Goal: Find specific page/section: Find specific page/section

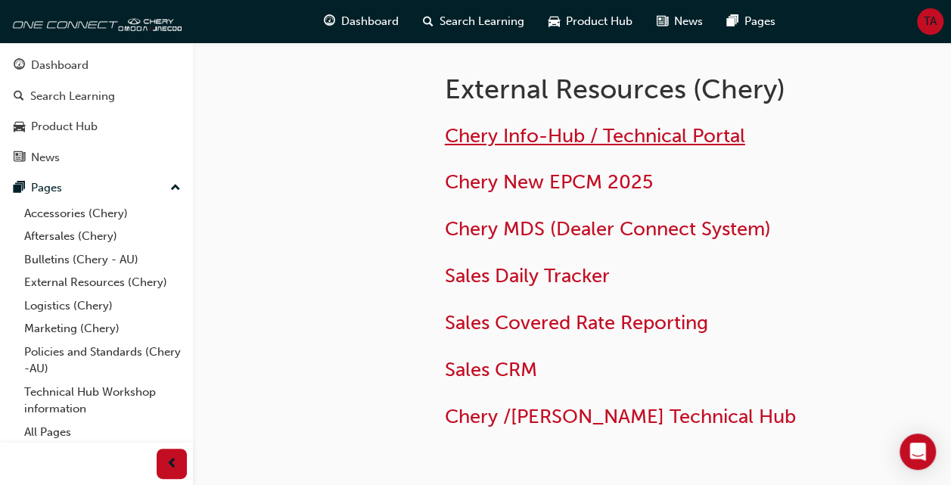
click at [625, 130] on span "Chery Info-Hub / Technical Portal" at bounding box center [595, 135] width 300 height 23
